Goal: Information Seeking & Learning: Learn about a topic

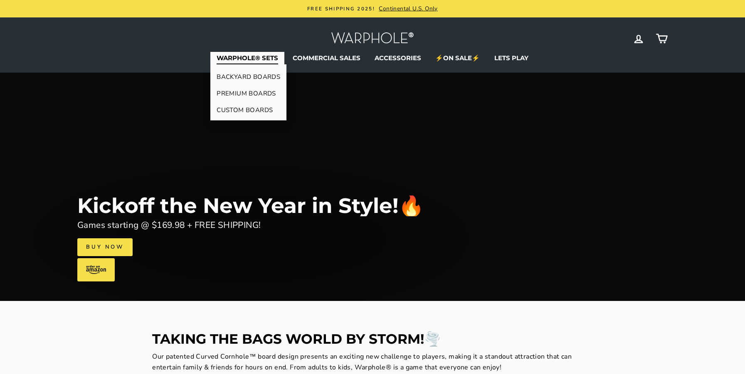
click at [253, 94] on link "PREMIUM BOARDS" at bounding box center [248, 93] width 76 height 17
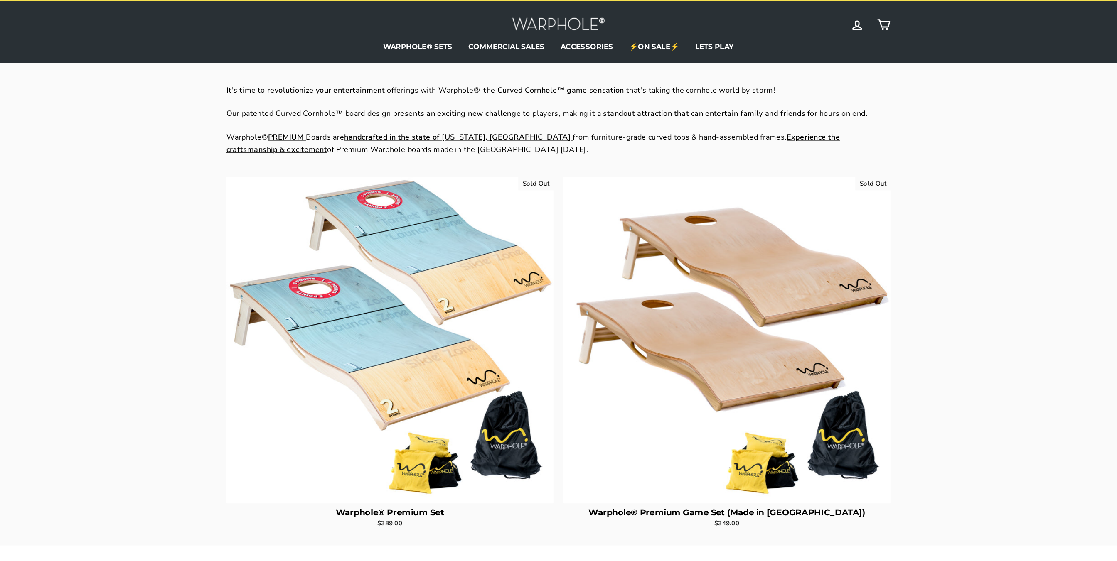
scroll to position [16, 0]
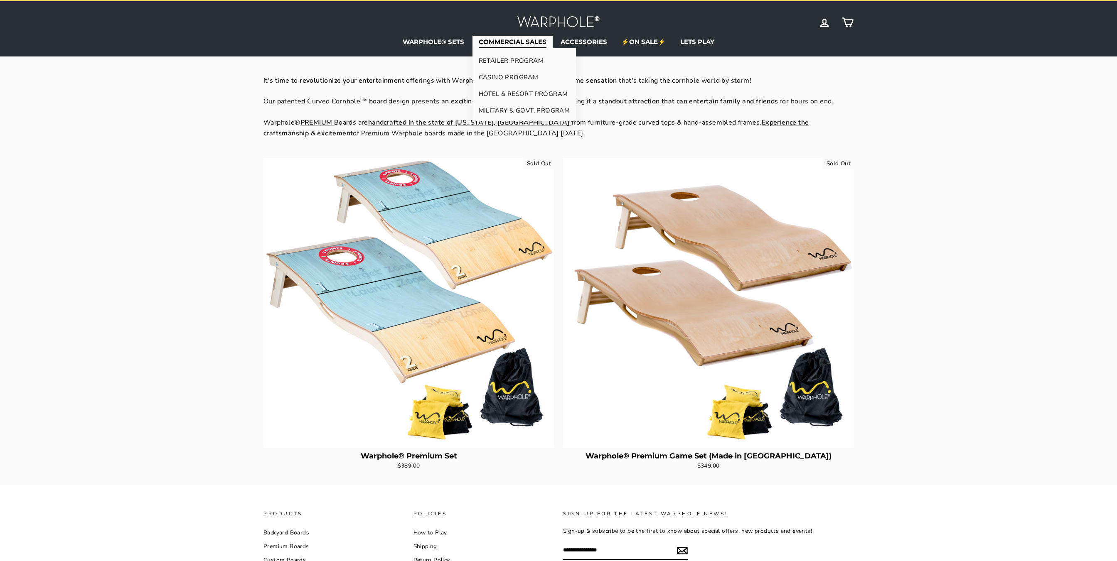
click at [508, 59] on link "RETAILER PROGRAM" at bounding box center [524, 60] width 104 height 17
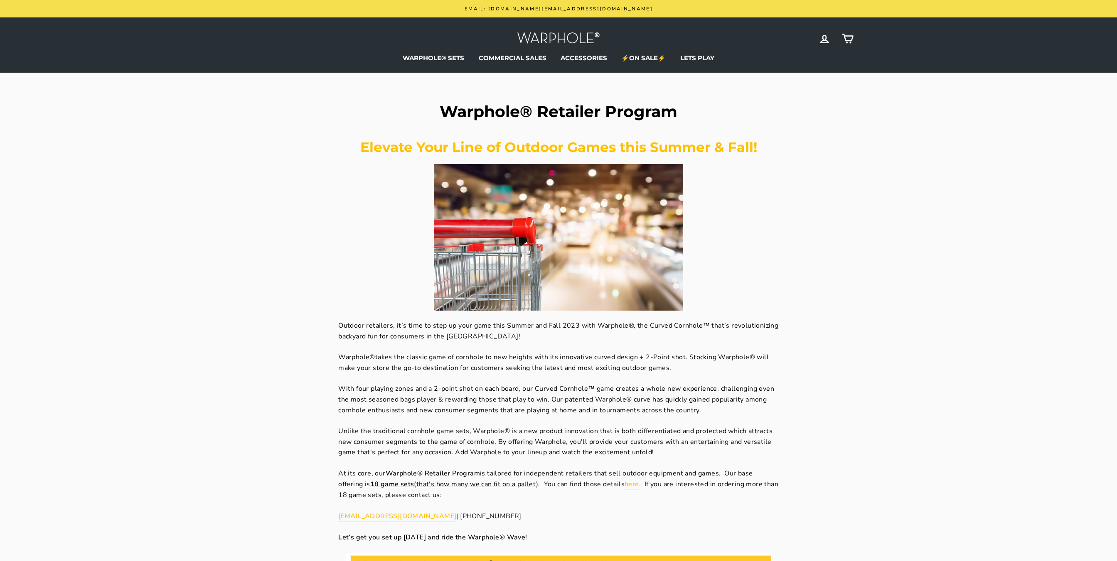
click at [279, 160] on div "Warphole® Retailer Program Elevate Your Line of Outdoor Games this Summer & Fal…" at bounding box center [553, 464] width 599 height 720
click at [643, 54] on link "⚡ON SALE⚡" at bounding box center [643, 58] width 57 height 12
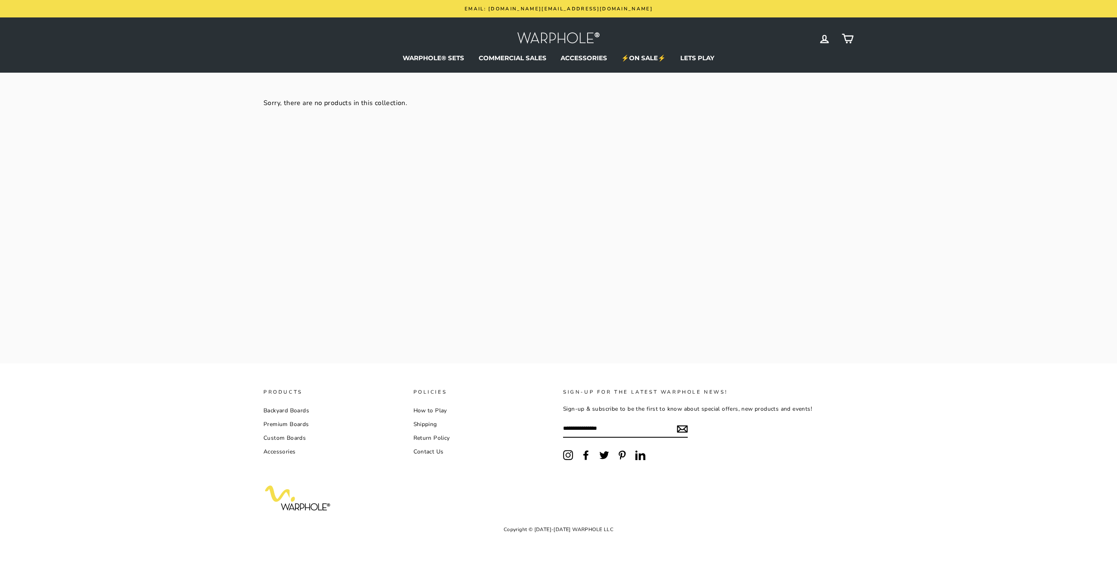
click at [419, 50] on div "Site navigation Log in Cart" at bounding box center [558, 39] width 590 height 26
click at [416, 57] on link "WARPHOLE® SETS" at bounding box center [433, 58] width 74 height 12
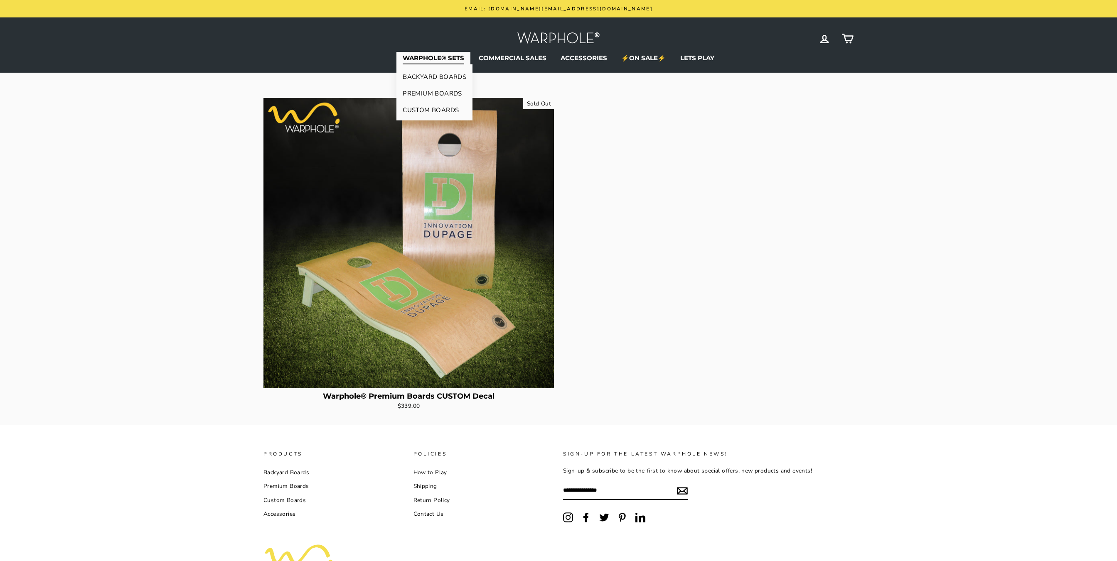
click at [423, 78] on link "BACKYARD BOARDS" at bounding box center [434, 77] width 76 height 17
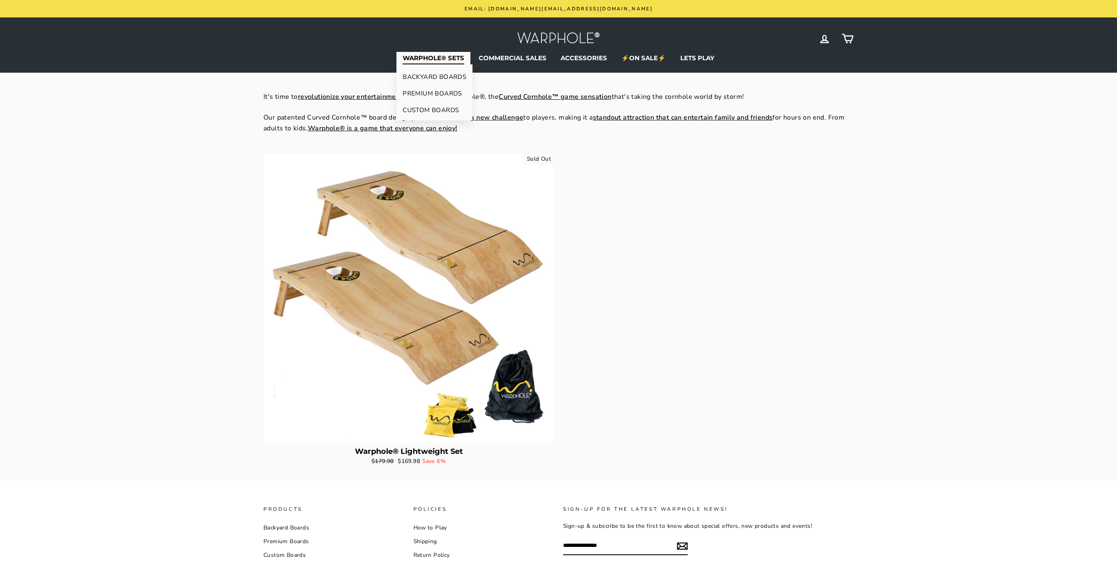
click at [429, 109] on link "CUSTOM BOARDS" at bounding box center [434, 110] width 76 height 17
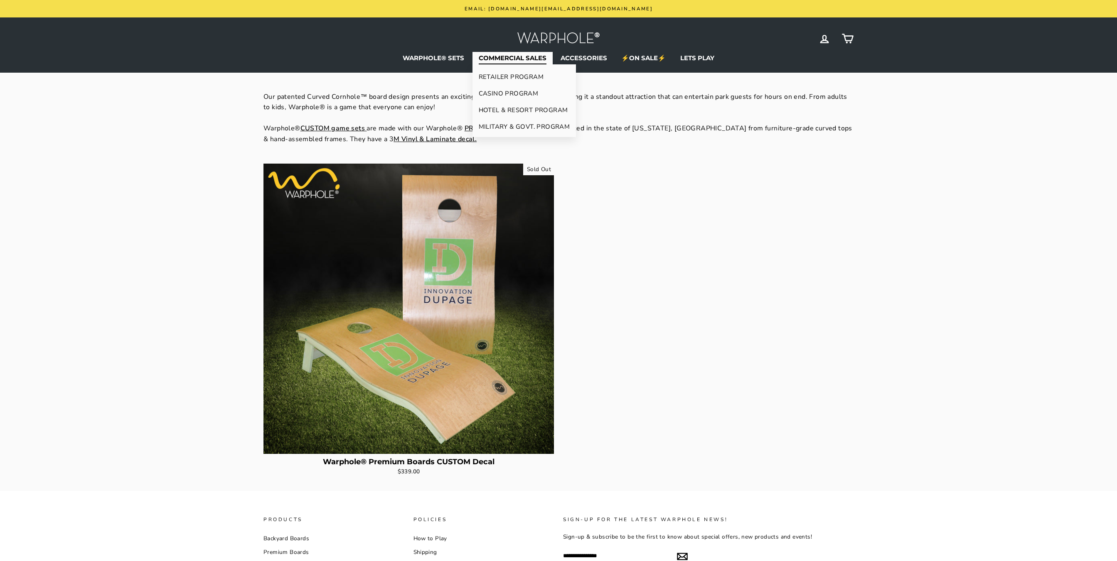
click at [518, 110] on link "HOTEL & RESORT PROGRAM" at bounding box center [524, 110] width 104 height 17
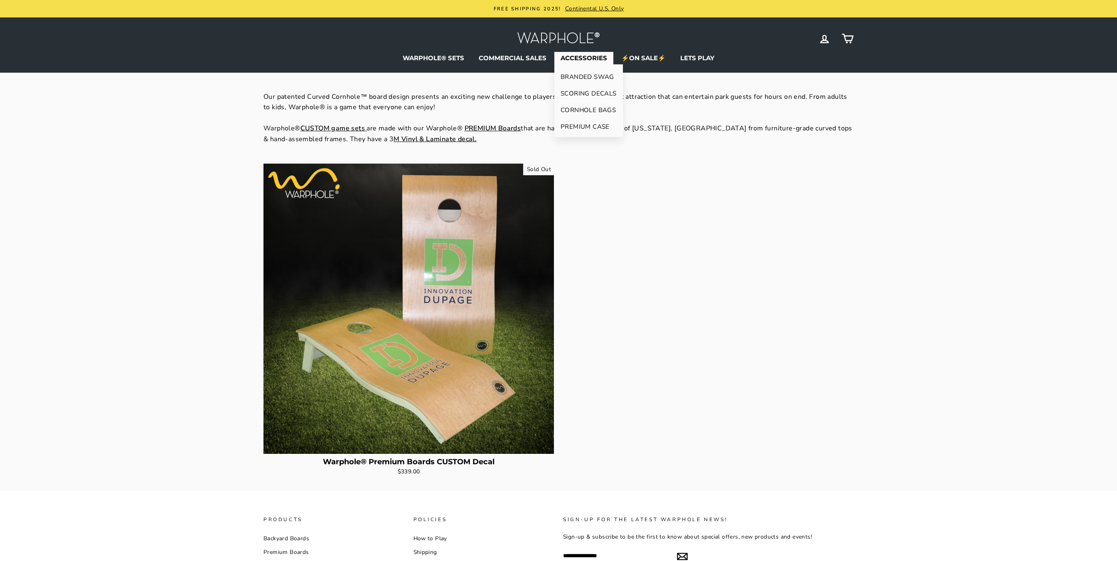
click at [554, 34] on img at bounding box center [558, 39] width 83 height 18
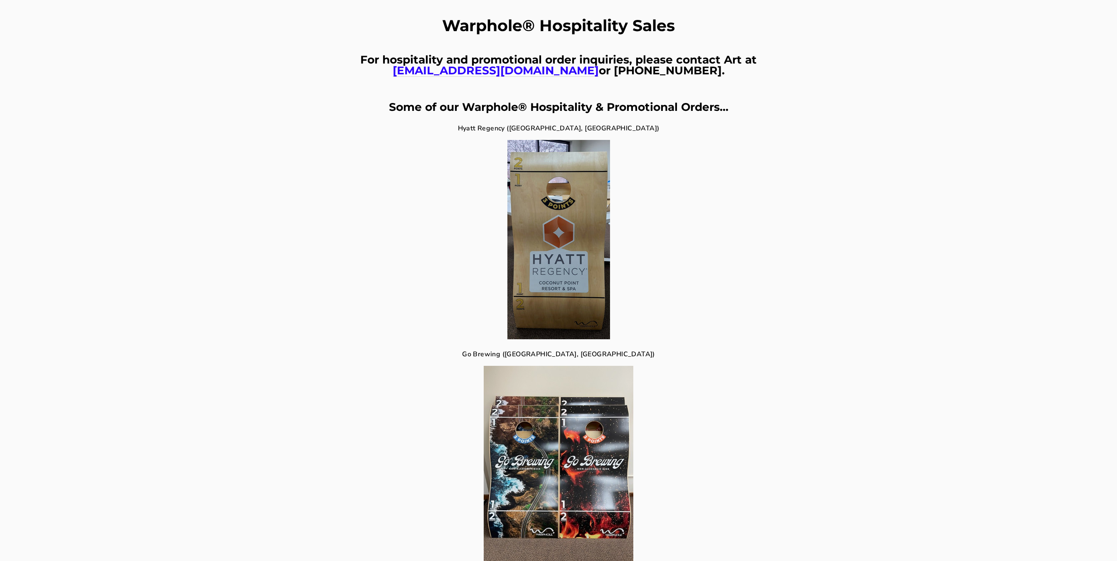
scroll to position [100, 0]
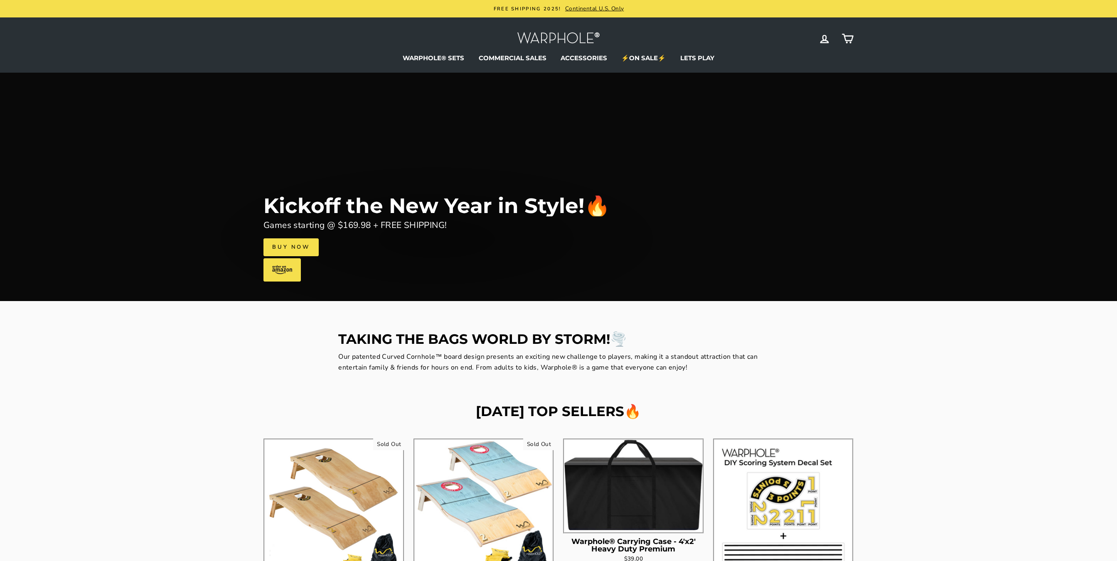
click at [364, 496] on img at bounding box center [334, 509] width 138 height 138
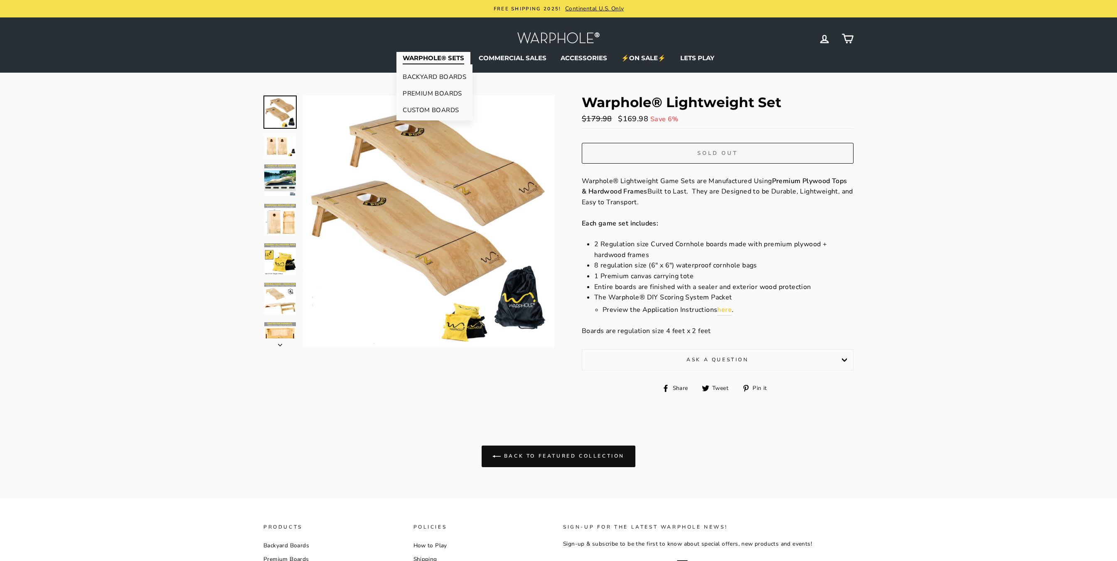
click at [425, 91] on link "PREMIUM BOARDS" at bounding box center [434, 93] width 76 height 17
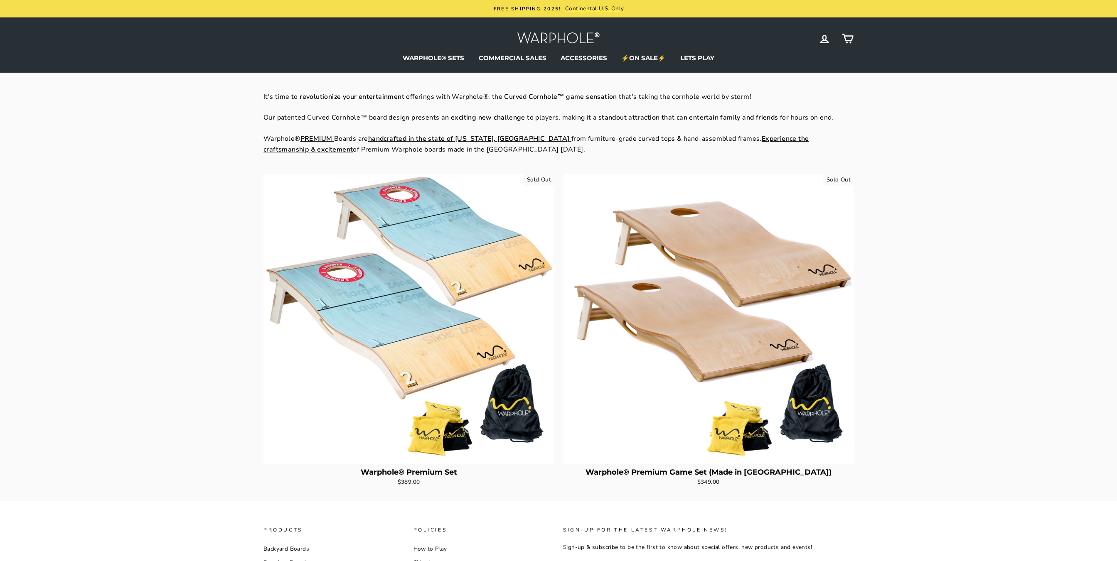
click at [236, 186] on div "**********" at bounding box center [558, 296] width 1117 height 411
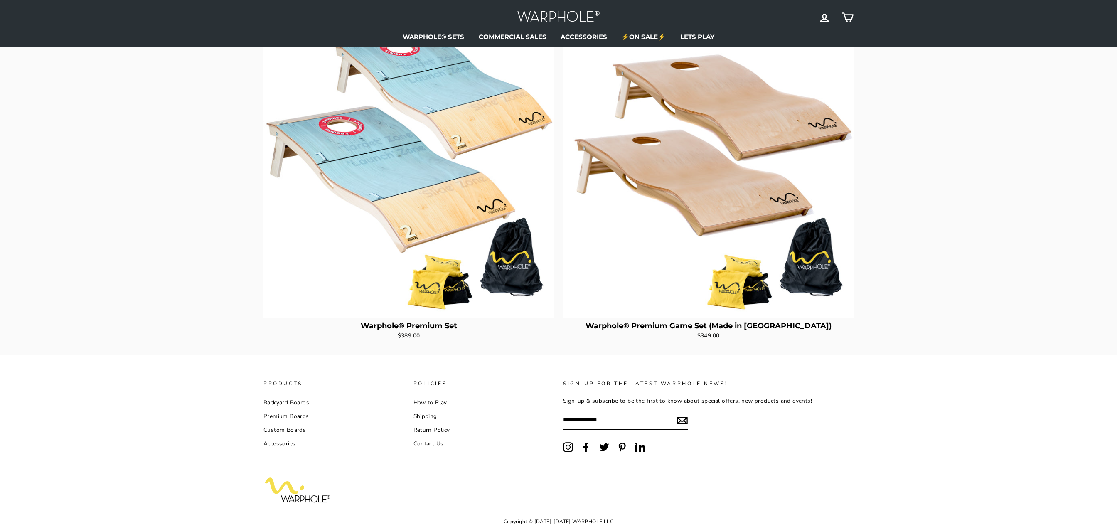
scroll to position [130, 0]
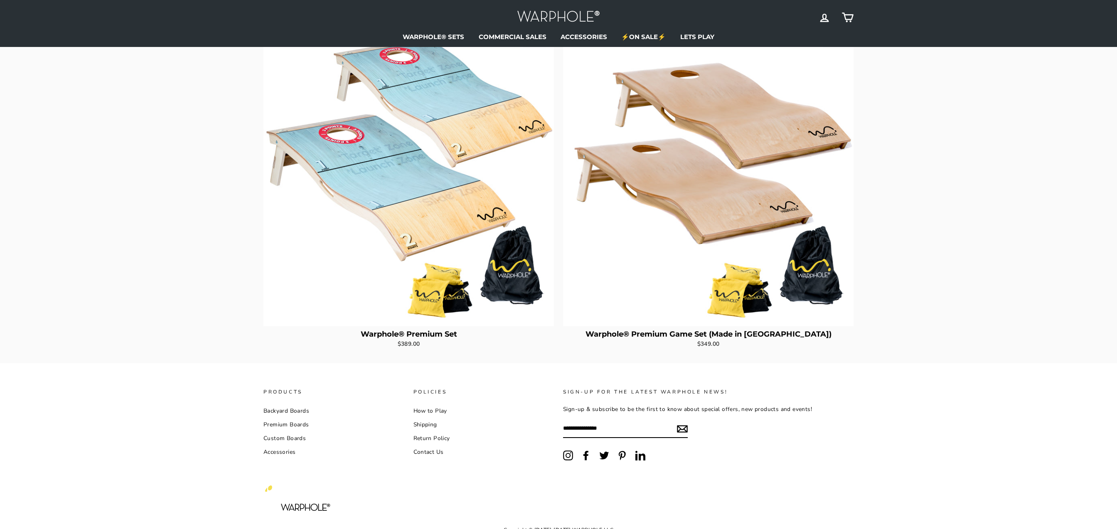
click at [1095, 206] on div "**********" at bounding box center [558, 158] width 1117 height 411
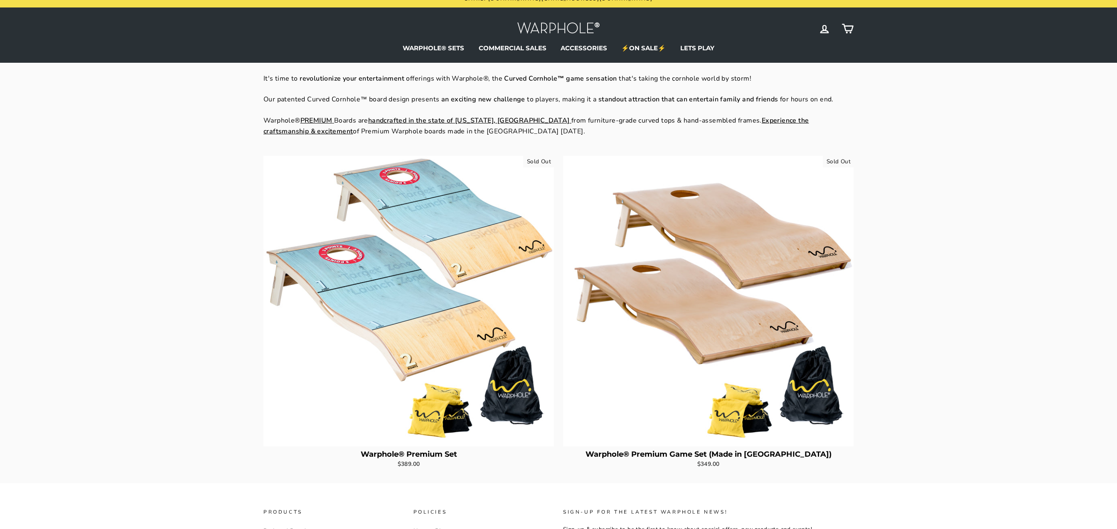
scroll to position [0, 0]
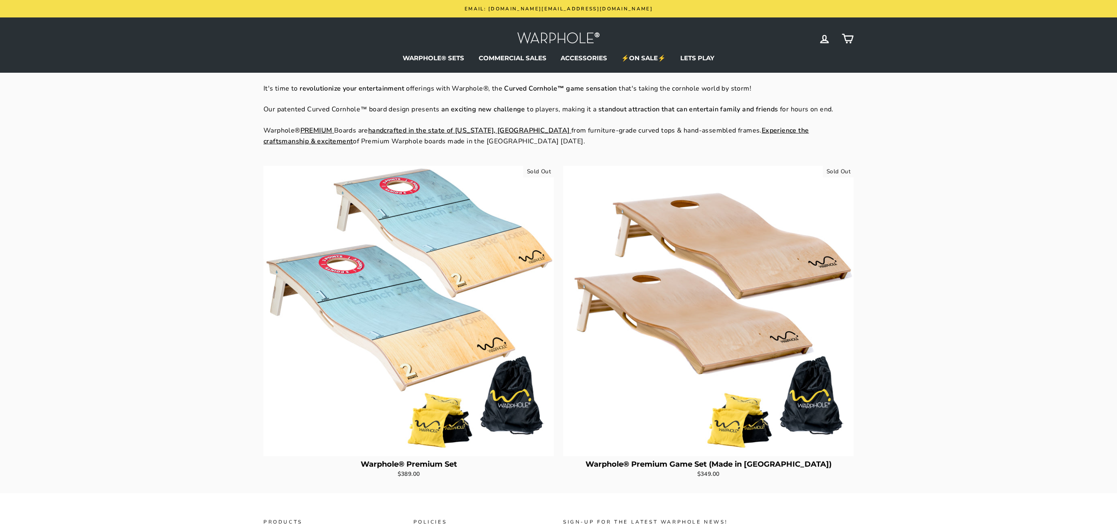
click at [538, 35] on img at bounding box center [558, 39] width 83 height 18
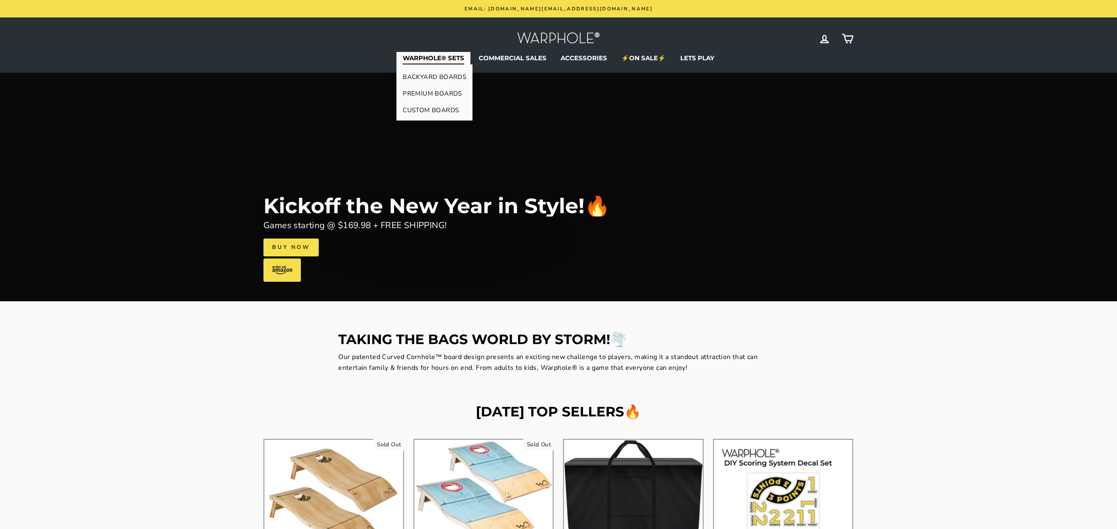
click at [431, 108] on link "CUSTOM BOARDS" at bounding box center [434, 110] width 76 height 17
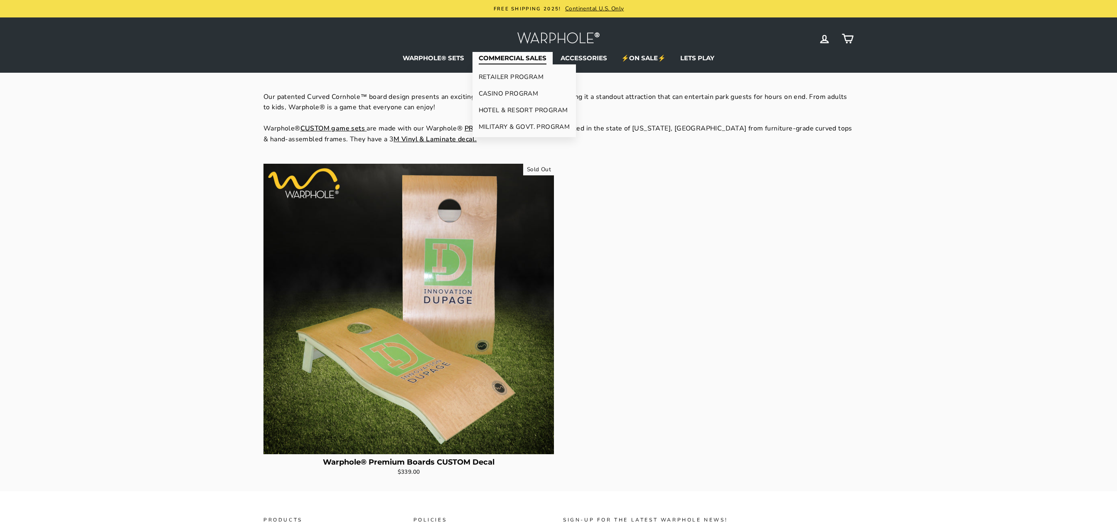
click at [513, 104] on link "HOTEL & RESORT PROGRAM" at bounding box center [524, 110] width 104 height 17
